Goal: Task Accomplishment & Management: Manage account settings

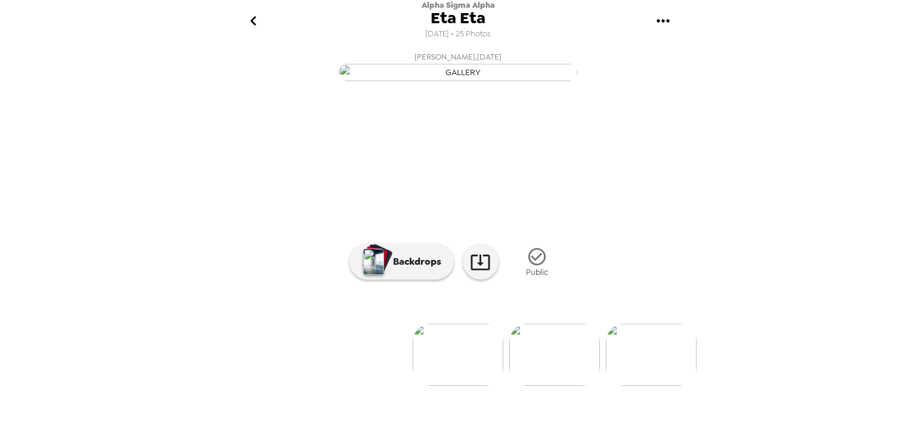
scroll to position [72, 0]
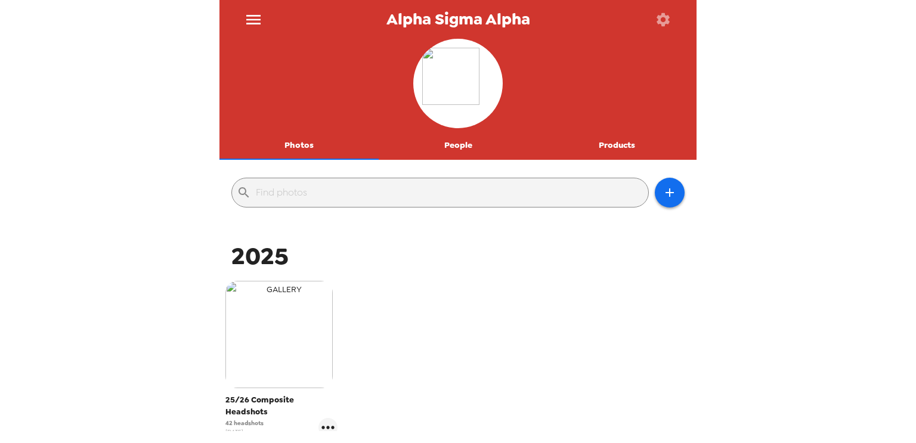
click at [282, 332] on img "button" at bounding box center [278, 334] width 107 height 107
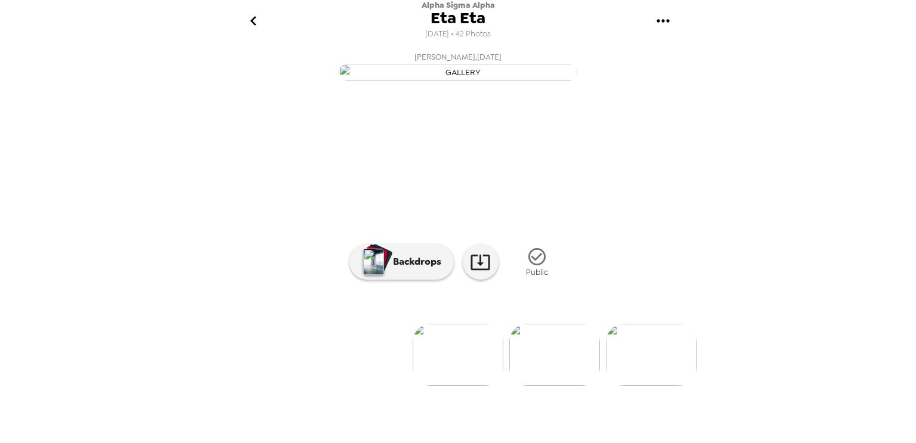
click at [257, 27] on icon "go back" at bounding box center [253, 20] width 19 height 19
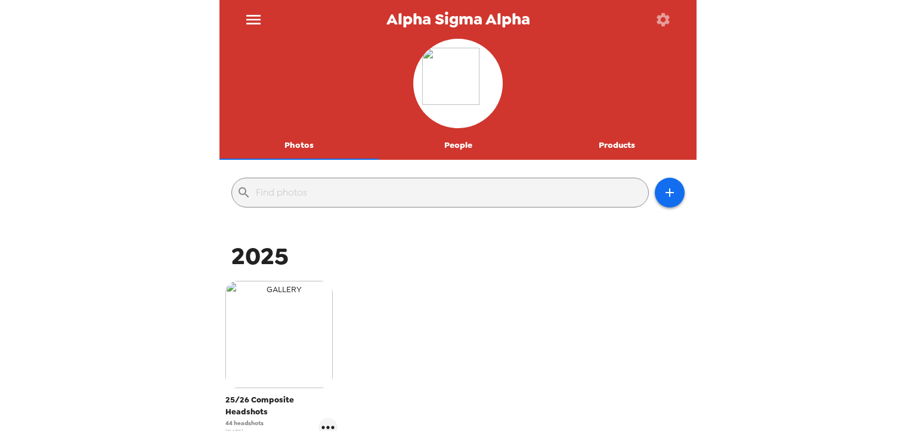
click at [312, 326] on img "button" at bounding box center [278, 334] width 107 height 107
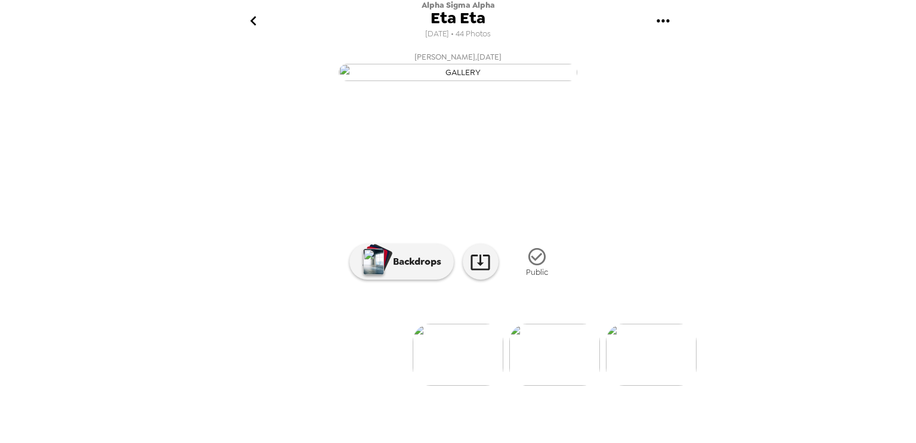
scroll to position [72, 0]
click at [543, 386] on img at bounding box center [554, 355] width 91 height 62
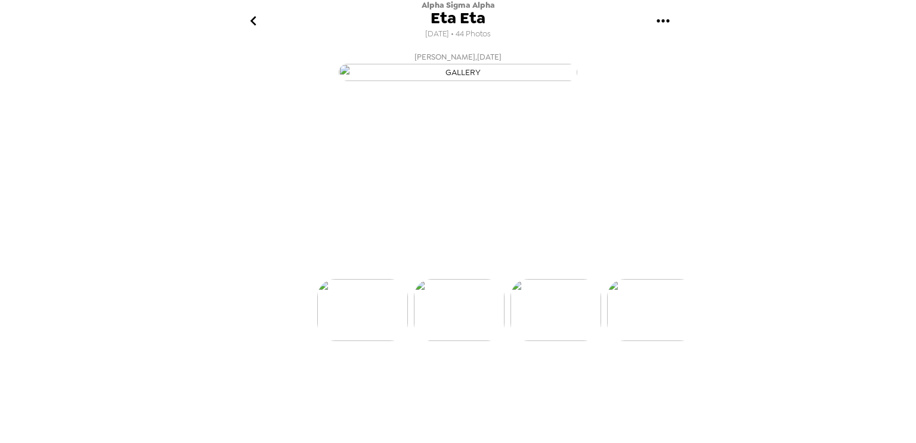
scroll to position [0, 96]
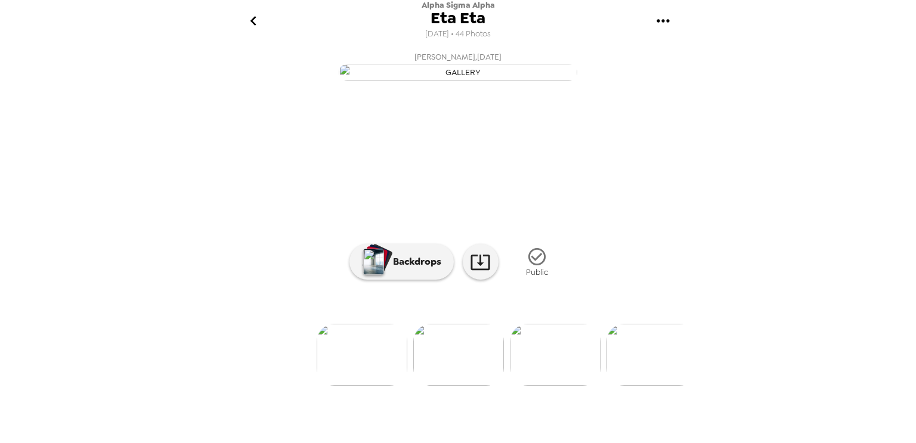
click at [251, 17] on icon "go back" at bounding box center [253, 20] width 19 height 19
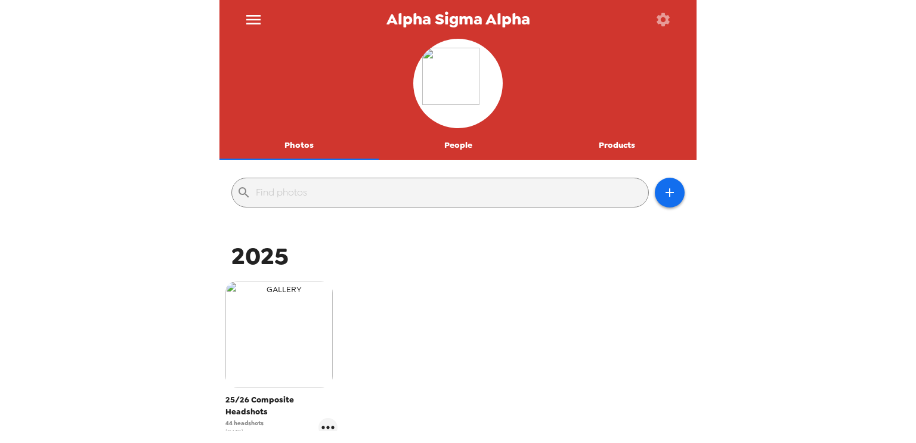
click at [283, 331] on img "button" at bounding box center [278, 334] width 107 height 107
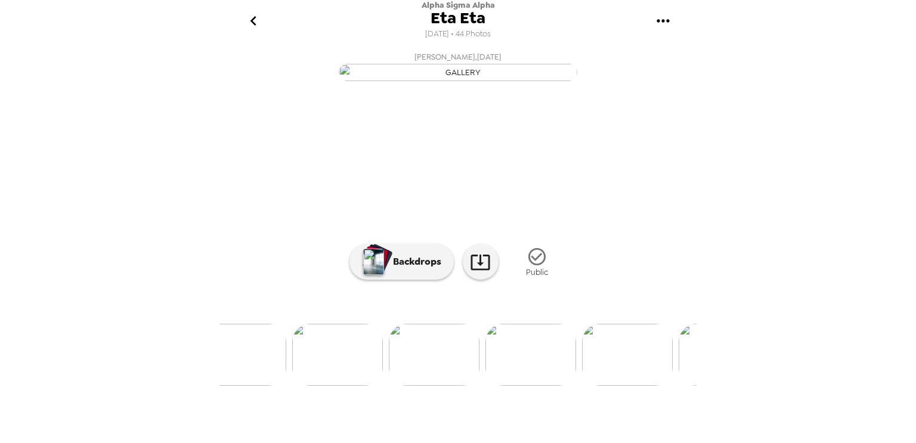
click at [246, 24] on icon "go back" at bounding box center [253, 20] width 19 height 19
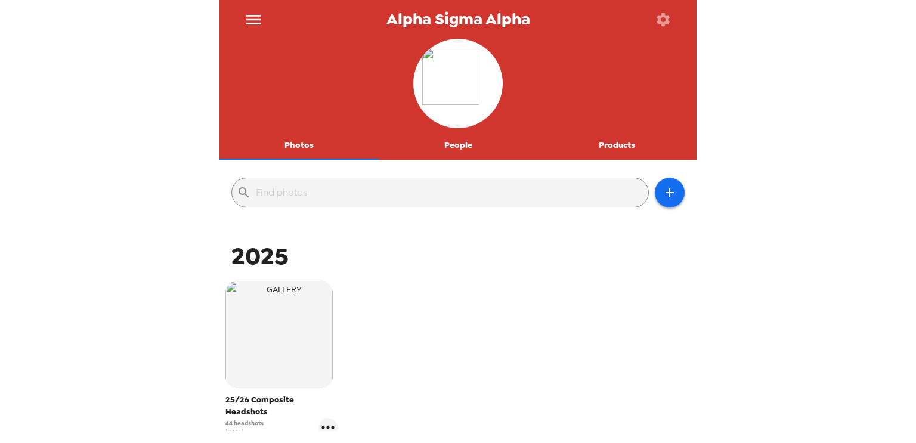
click at [594, 142] on button "Products" at bounding box center [616, 145] width 159 height 29
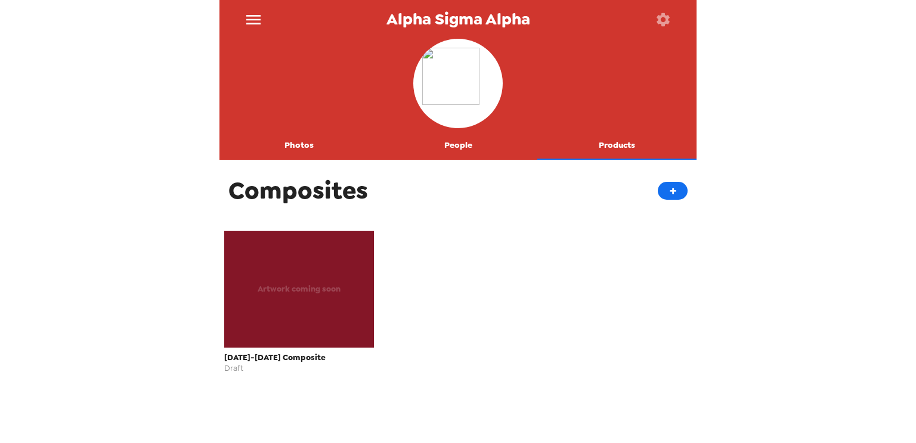
click at [415, 244] on div "Artwork coming soon [DATE]-[DATE] Composite Draft" at bounding box center [458, 307] width 477 height 161
click at [331, 258] on div "Artwork coming soon" at bounding box center [299, 289] width 150 height 117
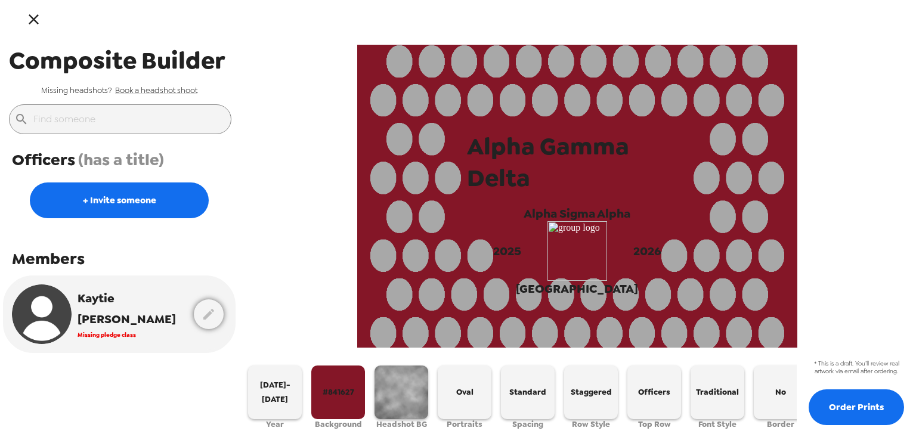
click at [557, 150] on span "Alpha Gamma Delta" at bounding box center [577, 162] width 220 height 63
click at [610, 212] on span "Alpha Sigma Alpha" at bounding box center [577, 214] width 107 height 16
click at [39, 21] on icon "button" at bounding box center [33, 19] width 17 height 17
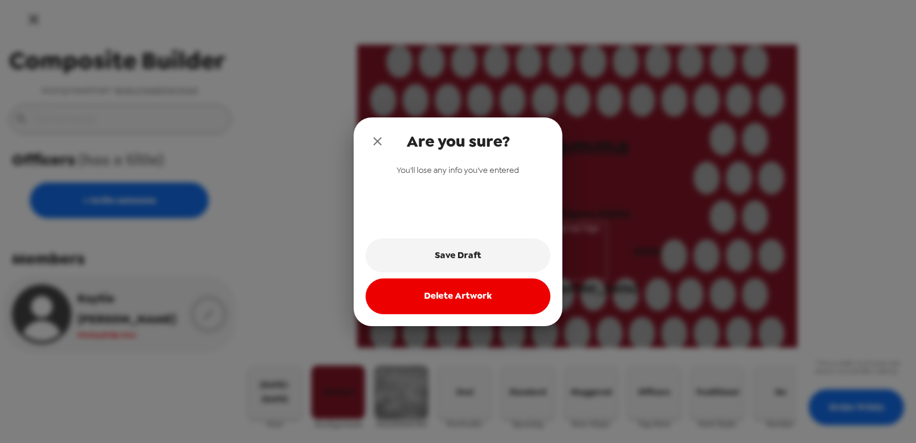
click at [431, 299] on button "Delete Artwork" at bounding box center [458, 297] width 185 height 36
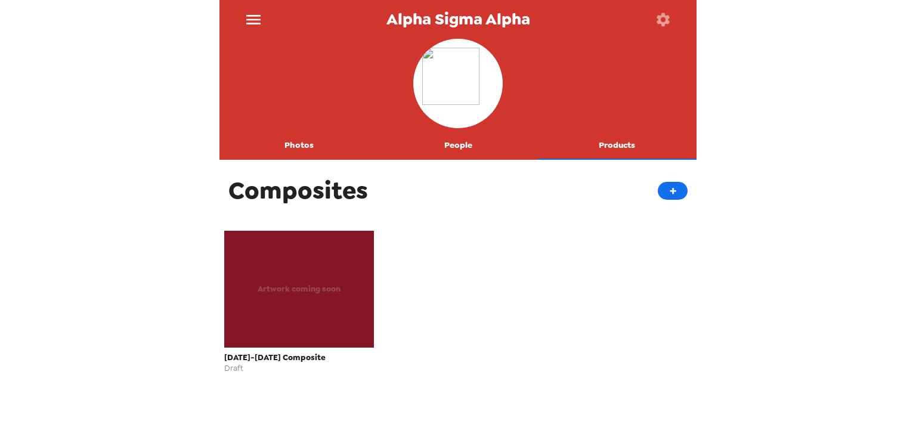
click at [328, 137] on button "Photos" at bounding box center [299, 145] width 159 height 29
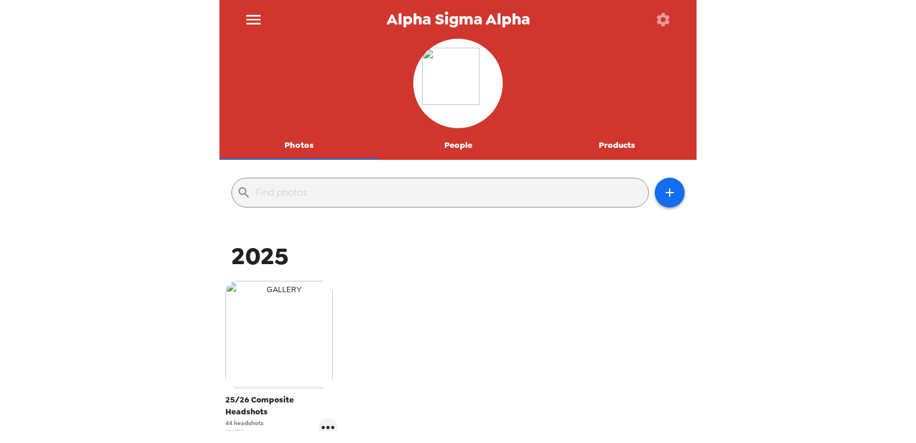
click at [295, 336] on img "button" at bounding box center [278, 334] width 107 height 107
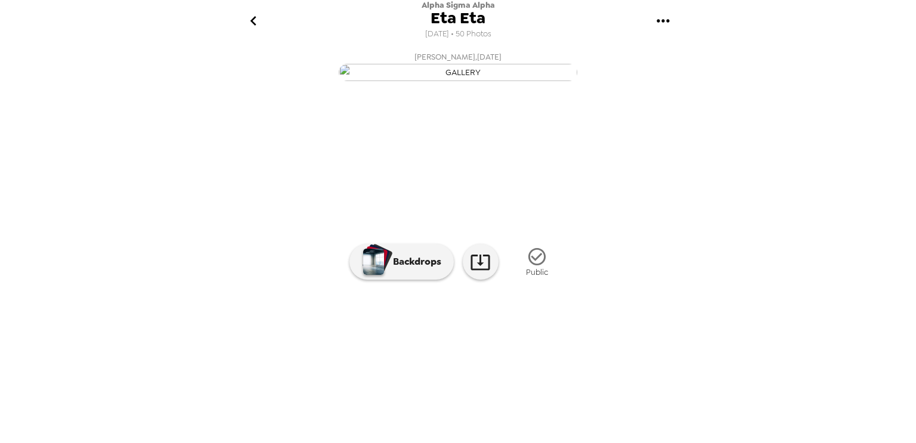
scroll to position [72, 0]
click at [574, 386] on img at bounding box center [554, 355] width 91 height 62
click at [574, 386] on div at bounding box center [458, 335] width 477 height 101
click at [564, 386] on img at bounding box center [555, 355] width 91 height 62
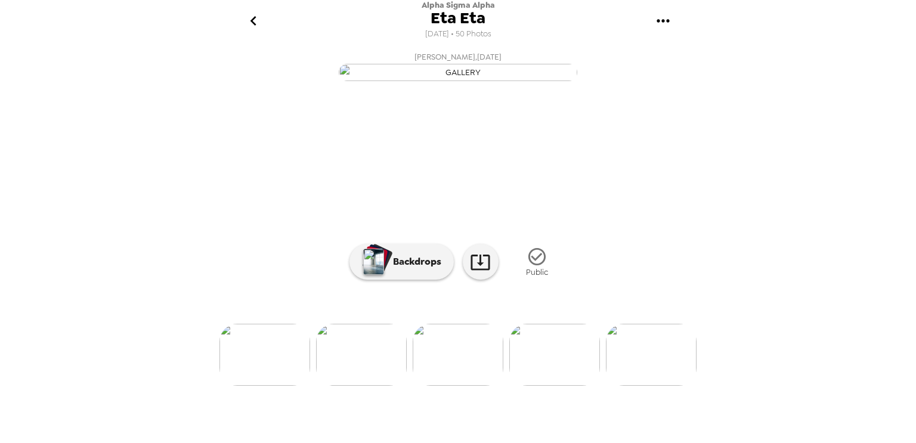
scroll to position [72, 0]
click at [566, 386] on img at bounding box center [554, 355] width 91 height 62
click at [251, 17] on icon "go back" at bounding box center [253, 20] width 19 height 19
